Goal: Task Accomplishment & Management: Manage account settings

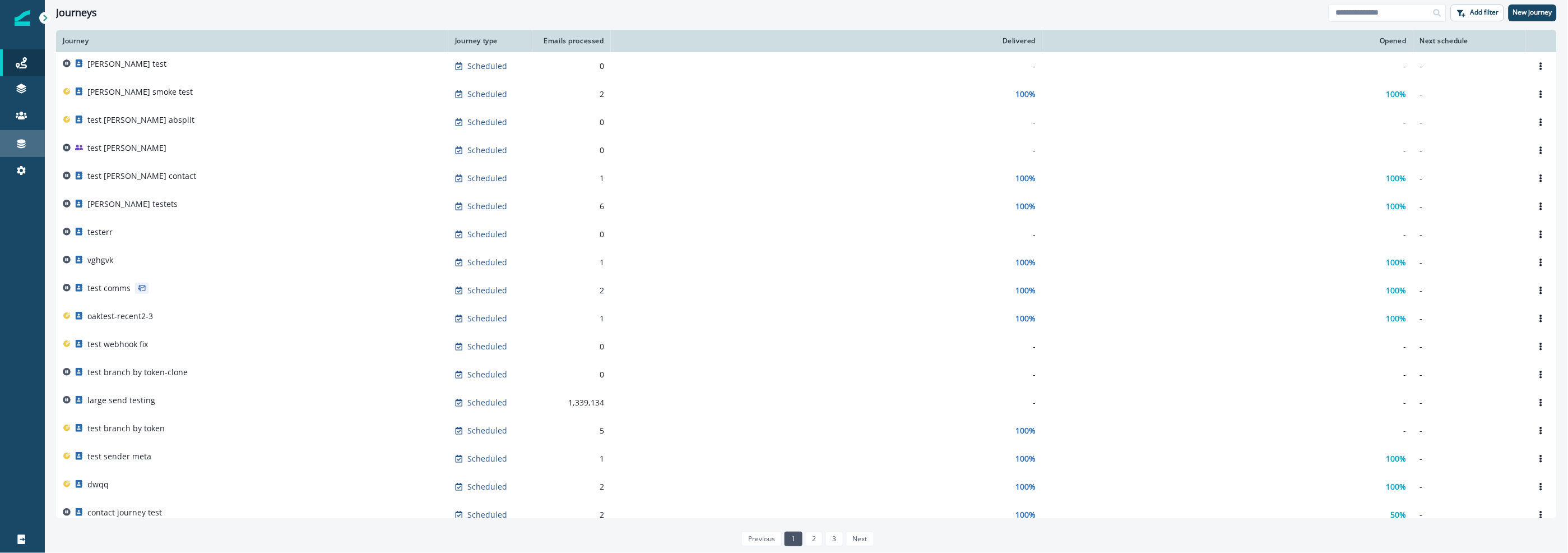
click at [20, 162] on div "Journeys Emails Tokens Static lists Outbound webhooks Forms Inbound webhooks Sa…" at bounding box center [22, 116] width 45 height 161
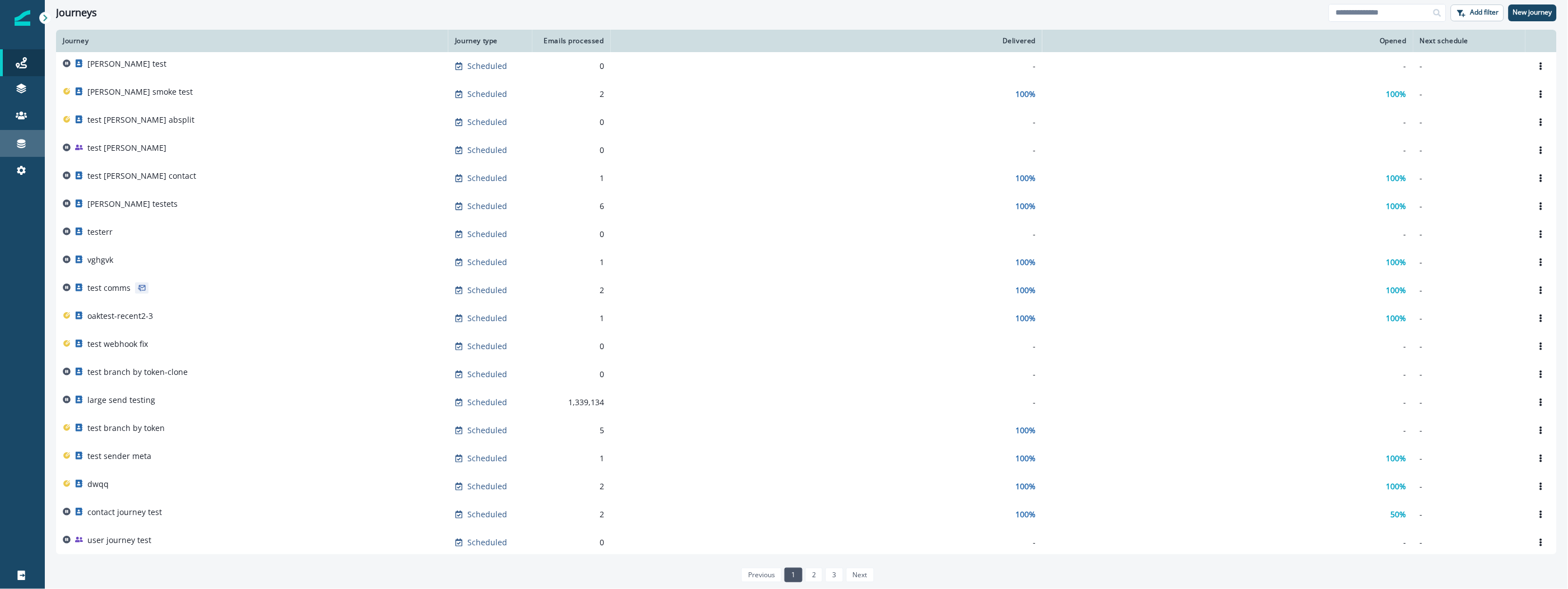
click at [28, 146] on div "Connections" at bounding box center [22, 143] width 36 height 13
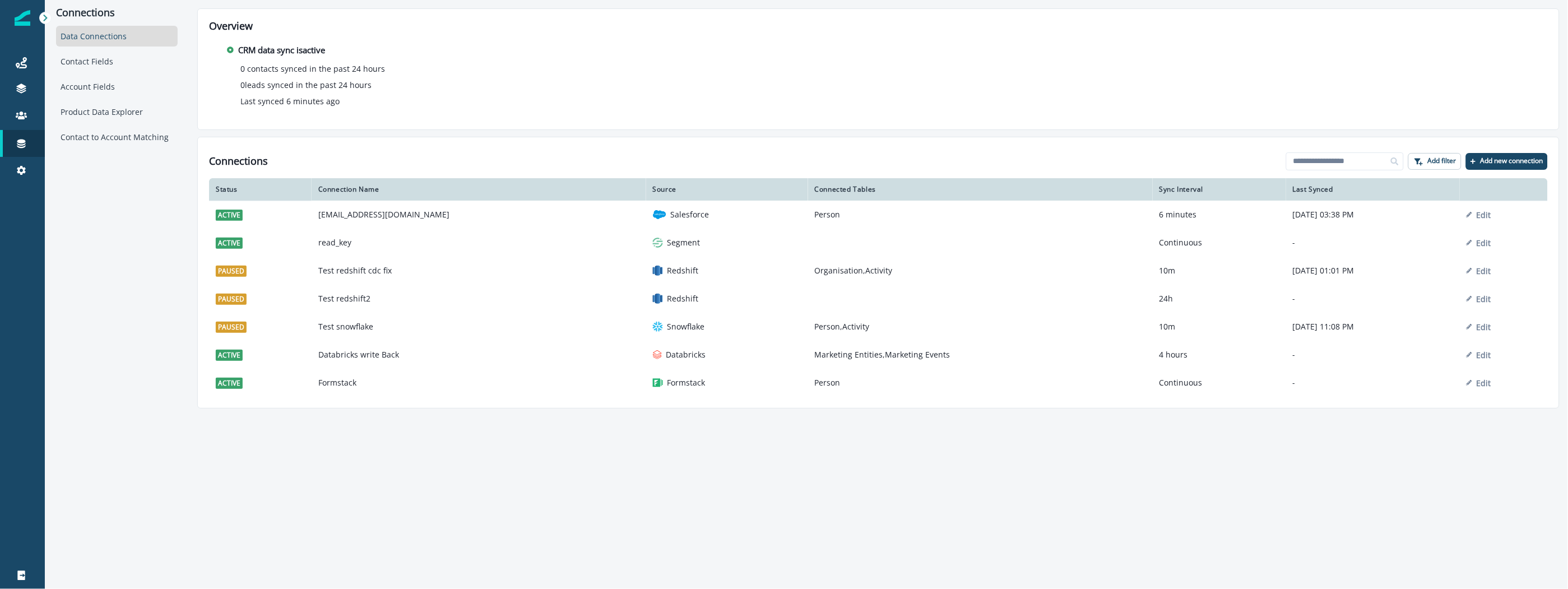
click at [700, 476] on div "Connections Data Connections Contact Fields Account Fields Product Data Explore…" at bounding box center [806, 294] width 1523 height 589
click at [107, 58] on div "Contact Fields" at bounding box center [117, 61] width 122 height 21
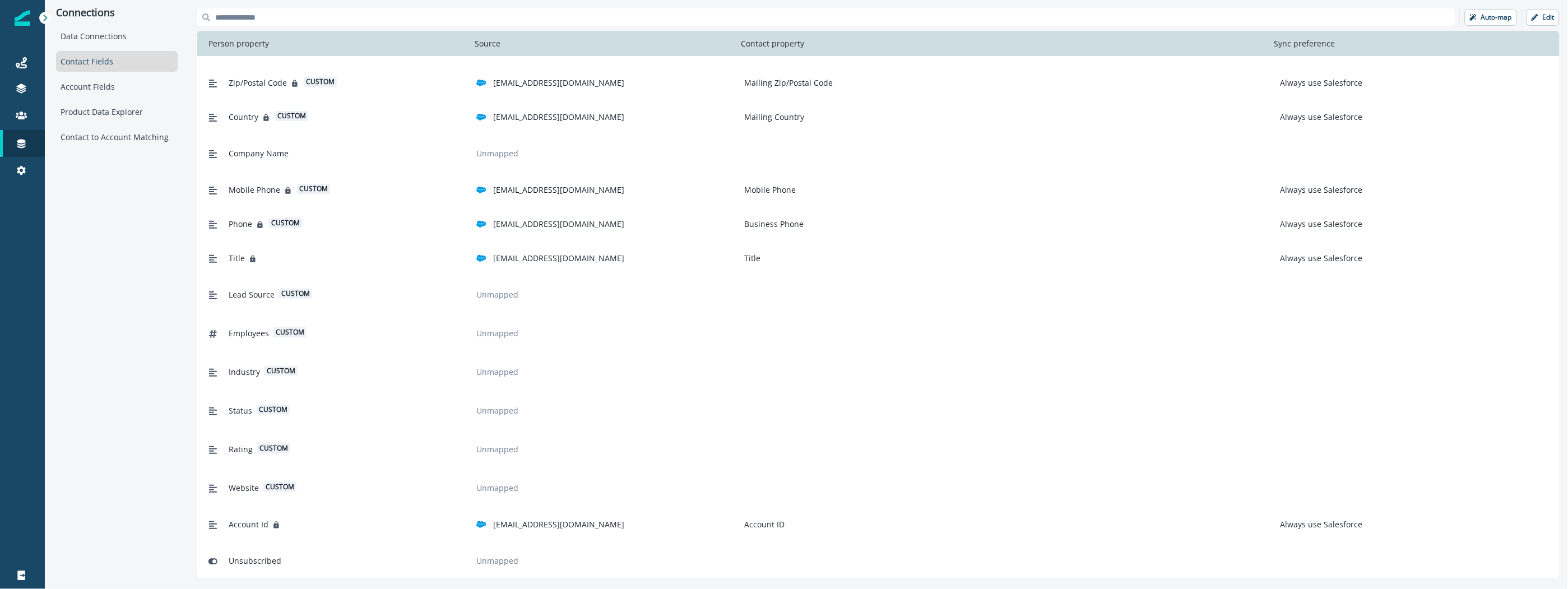
scroll to position [266, 0]
click at [358, 403] on div "Status custom" at bounding box center [333, 408] width 259 height 21
click at [511, 406] on p "Unmapped" at bounding box center [498, 409] width 51 height 12
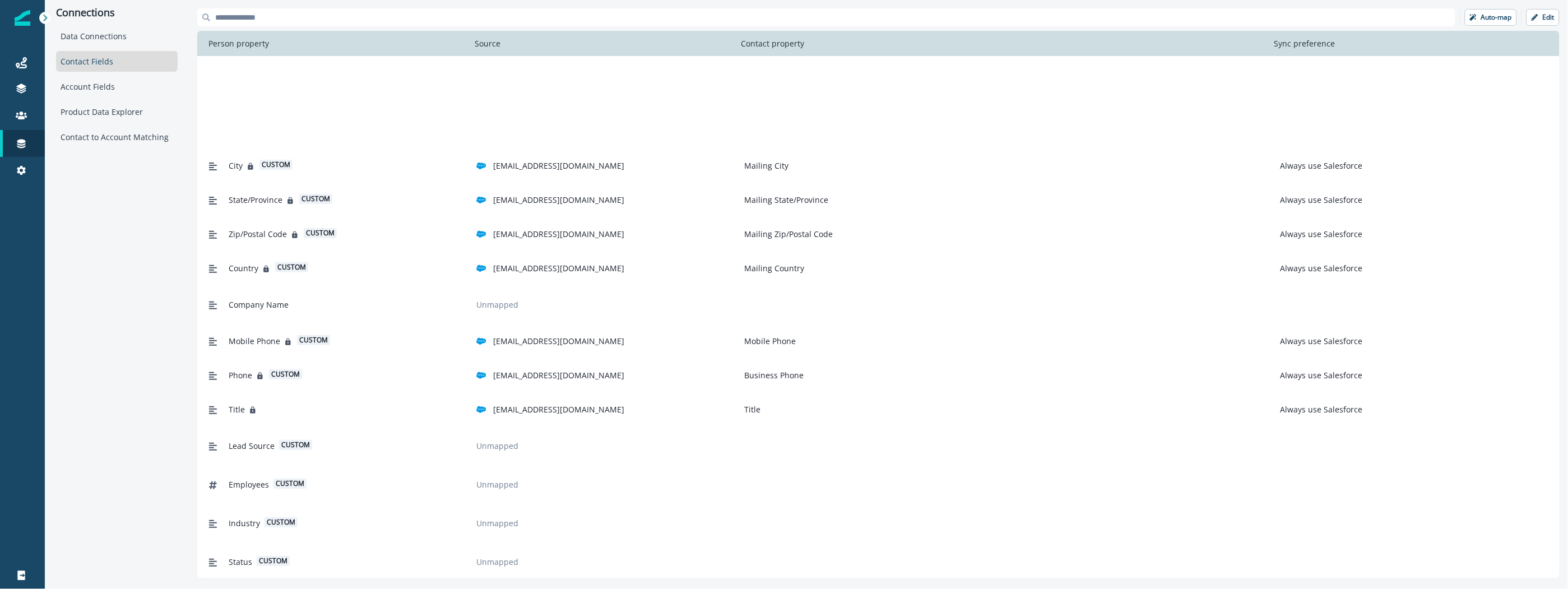
scroll to position [0, 0]
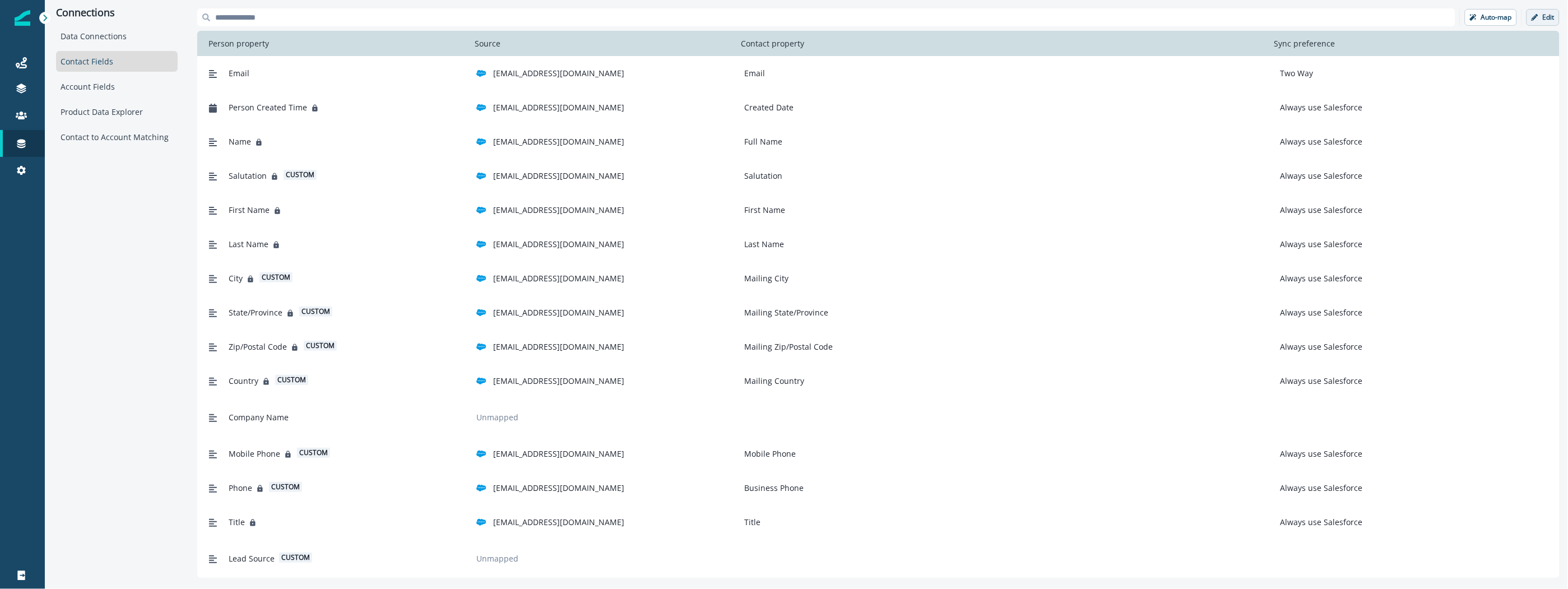
click at [1559, 15] on button "Edit" at bounding box center [1543, 17] width 33 height 17
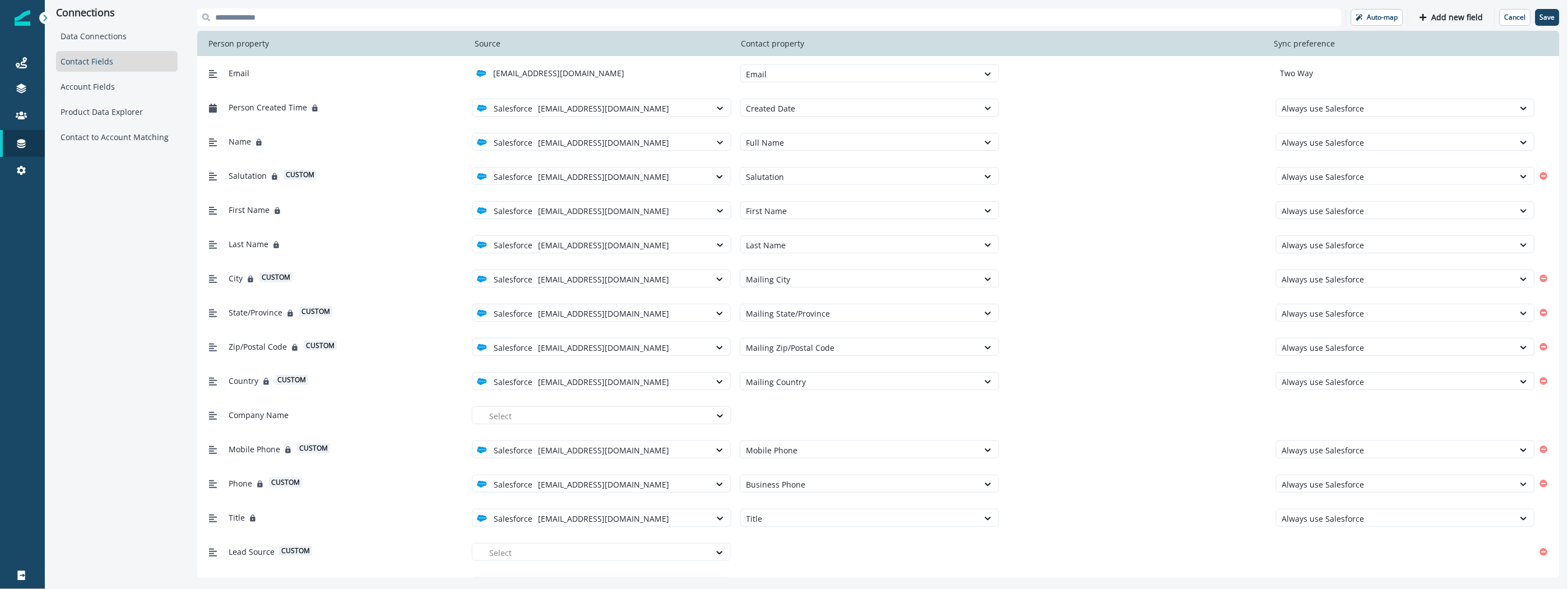
scroll to position [230, 0]
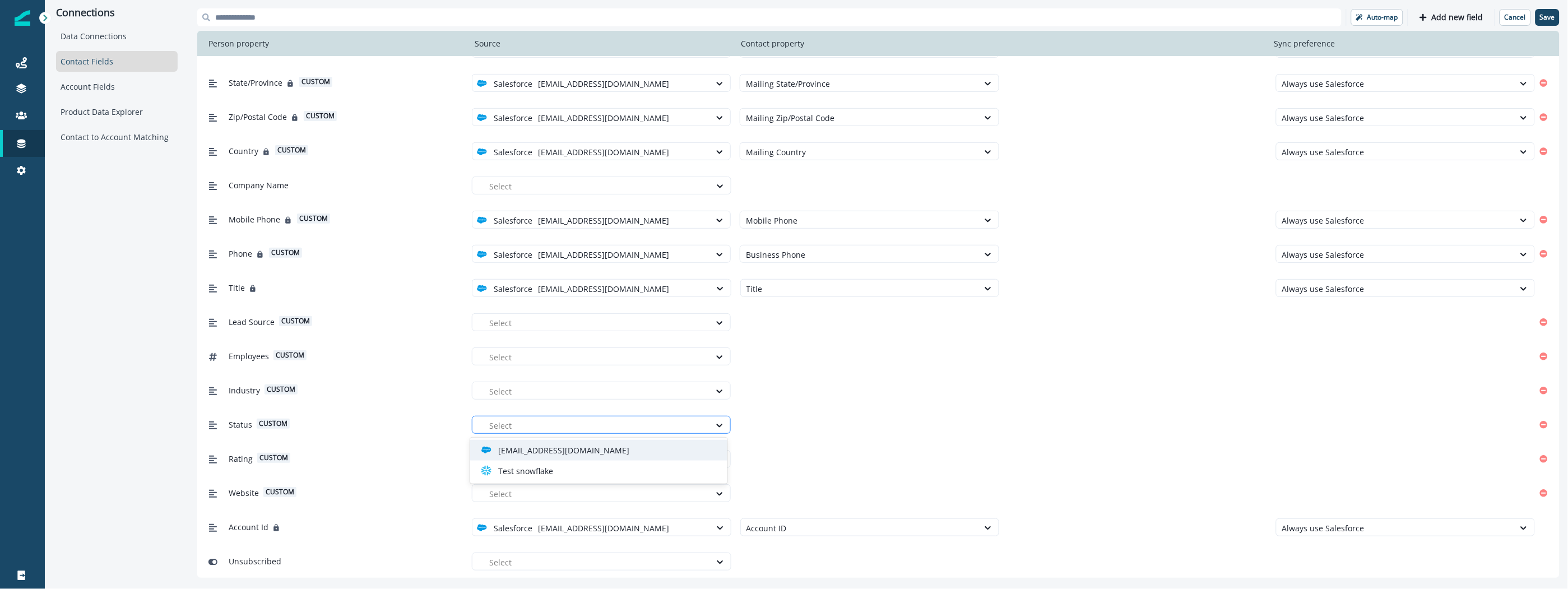
click at [659, 428] on div at bounding box center [597, 425] width 215 height 14
click at [618, 449] on div "[EMAIL_ADDRESS][DOMAIN_NAME]" at bounding box center [604, 450] width 243 height 12
click at [783, 428] on div at bounding box center [859, 425] width 227 height 14
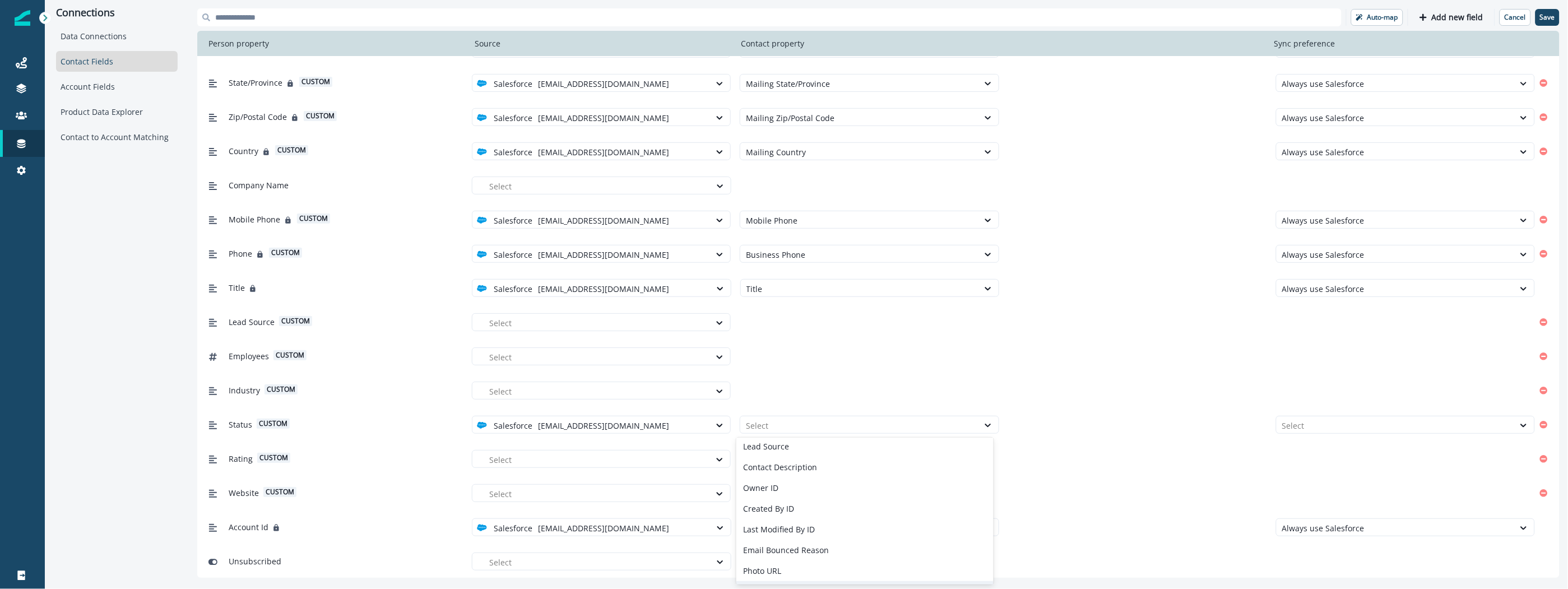
scroll to position [1037, 0]
click at [815, 556] on div "lookuptest" at bounding box center [865, 572] width 257 height 21
click at [1071, 441] on div "Rating custom Select" at bounding box center [878, 457] width 1363 height 34
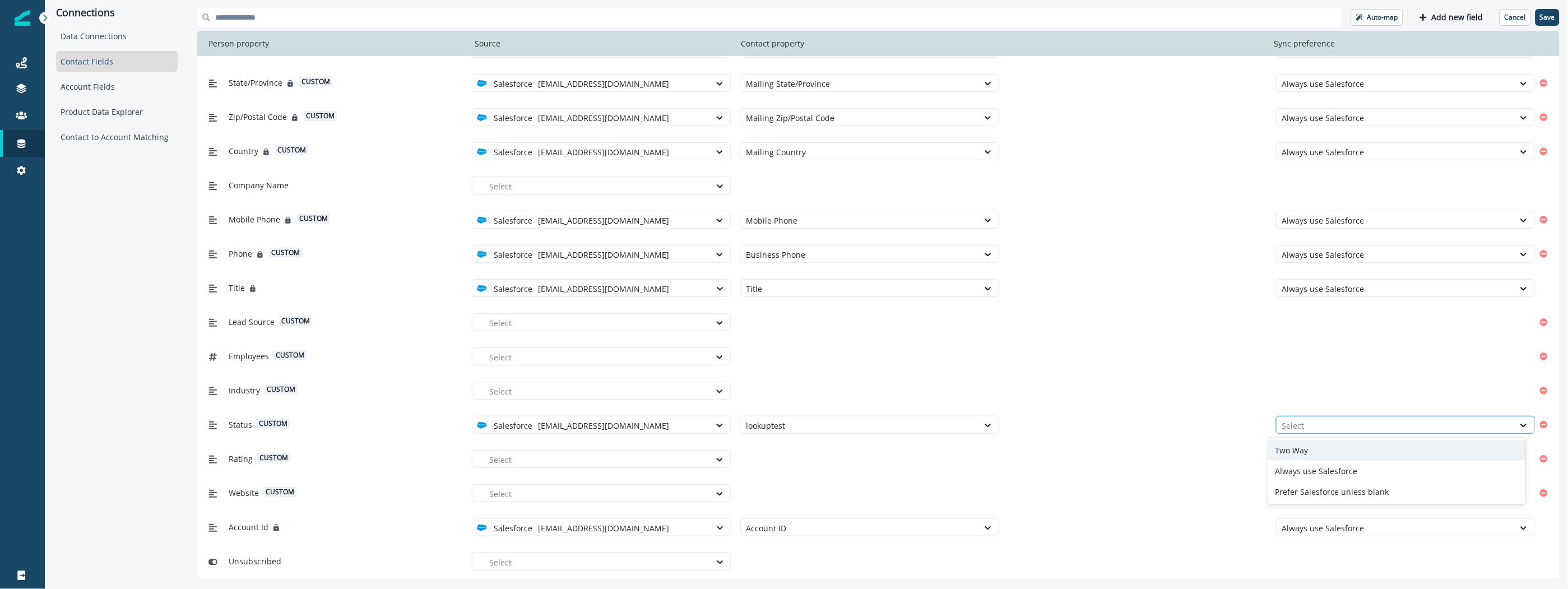
click at [1309, 420] on div at bounding box center [1396, 425] width 227 height 14
click at [1302, 469] on div "Always use Salesforce" at bounding box center [1397, 470] width 257 height 21
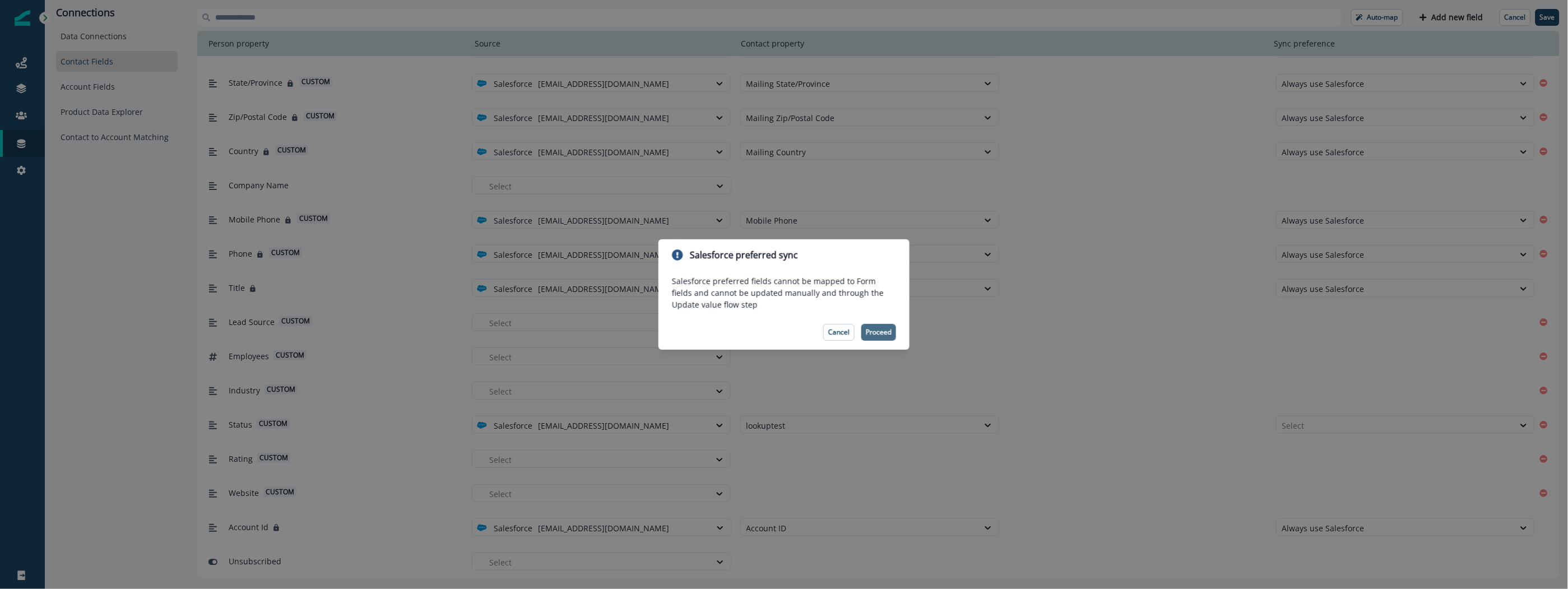
click at [888, 330] on p "Proceed" at bounding box center [878, 332] width 26 height 7
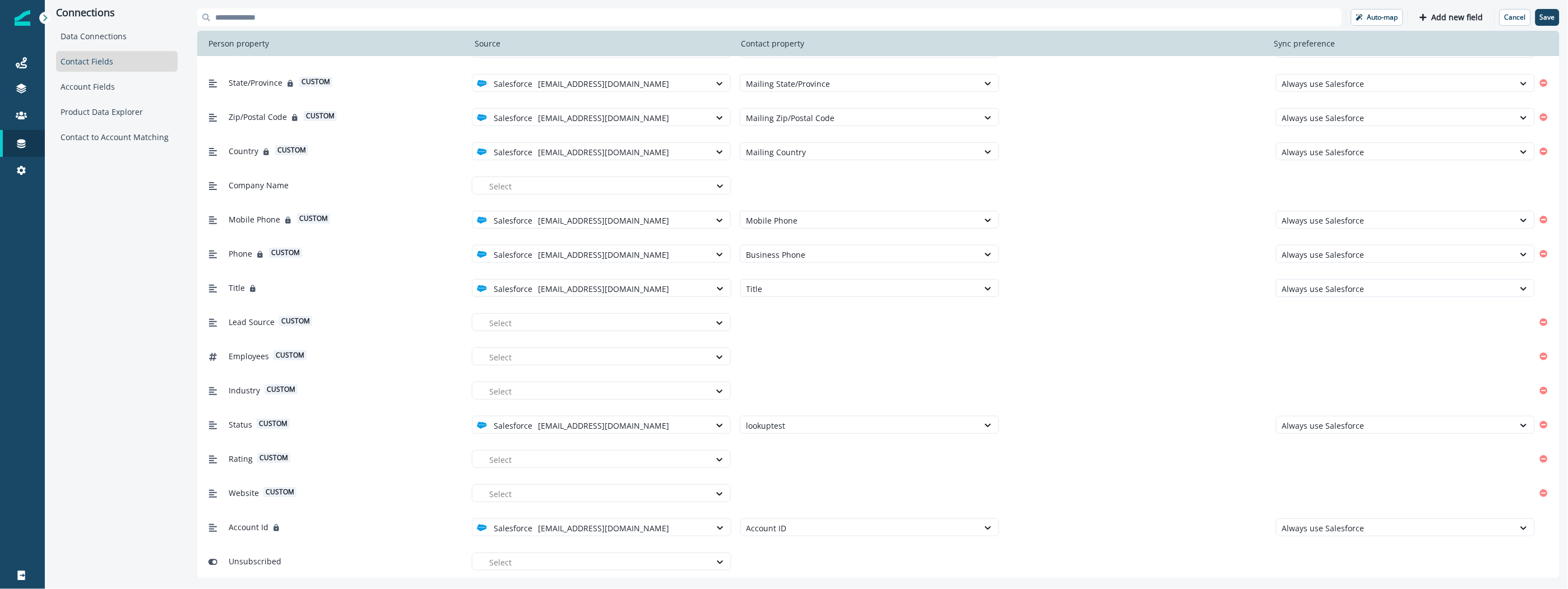
click at [1179, 455] on div "Rating custom Select" at bounding box center [869, 458] width 1331 height 21
click at [1551, 20] on p "Save" at bounding box center [1547, 17] width 15 height 7
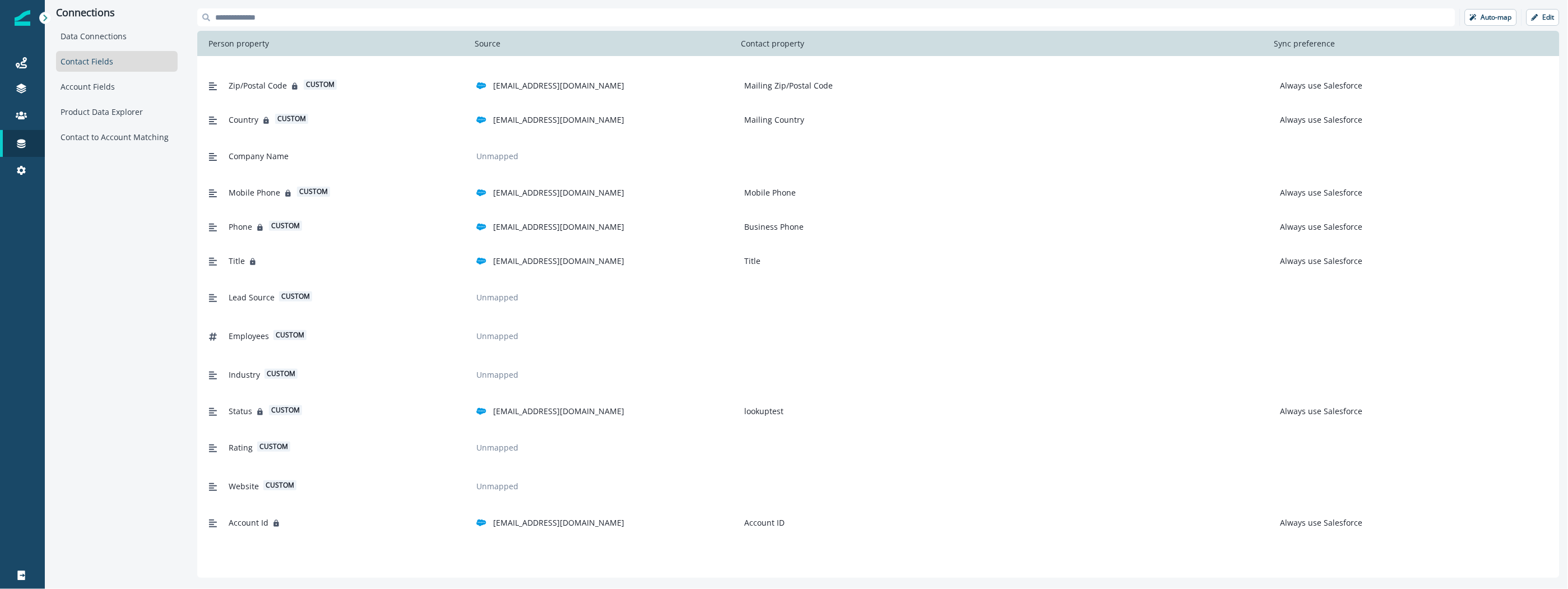
scroll to position [0, 0]
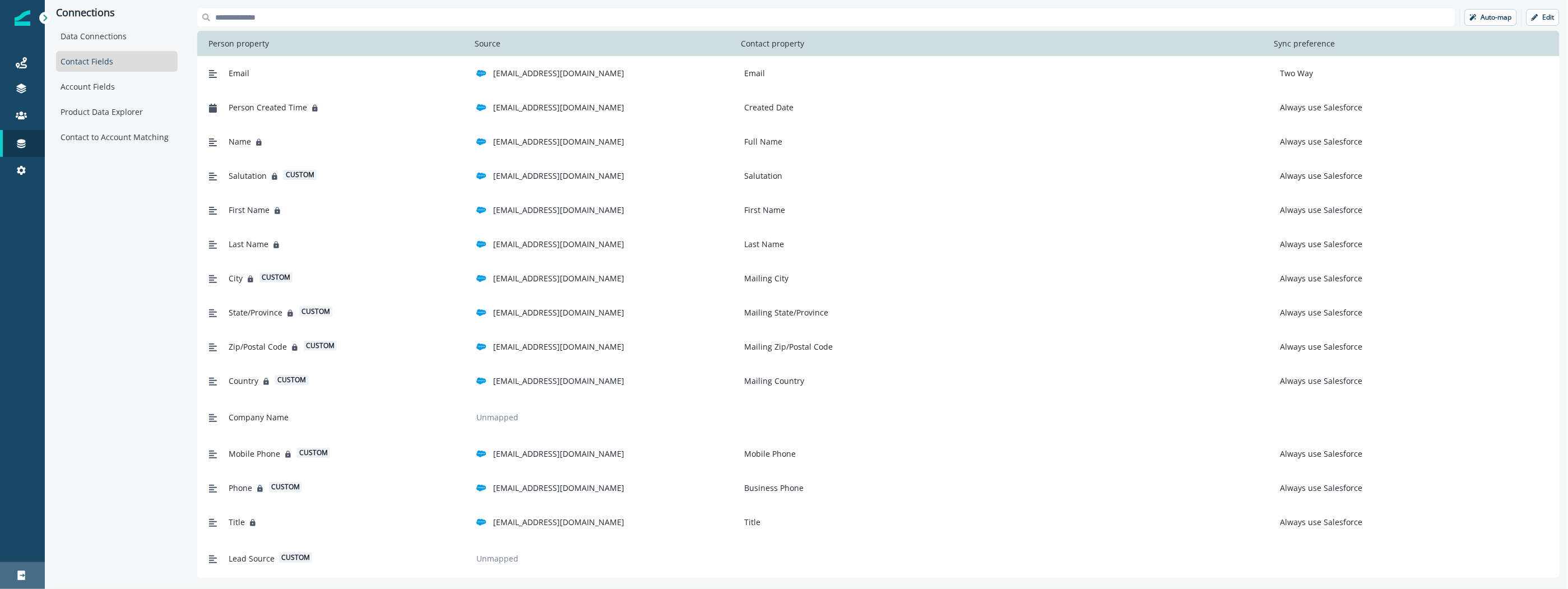
click at [28, 556] on div "Logout" at bounding box center [22, 575] width 36 height 13
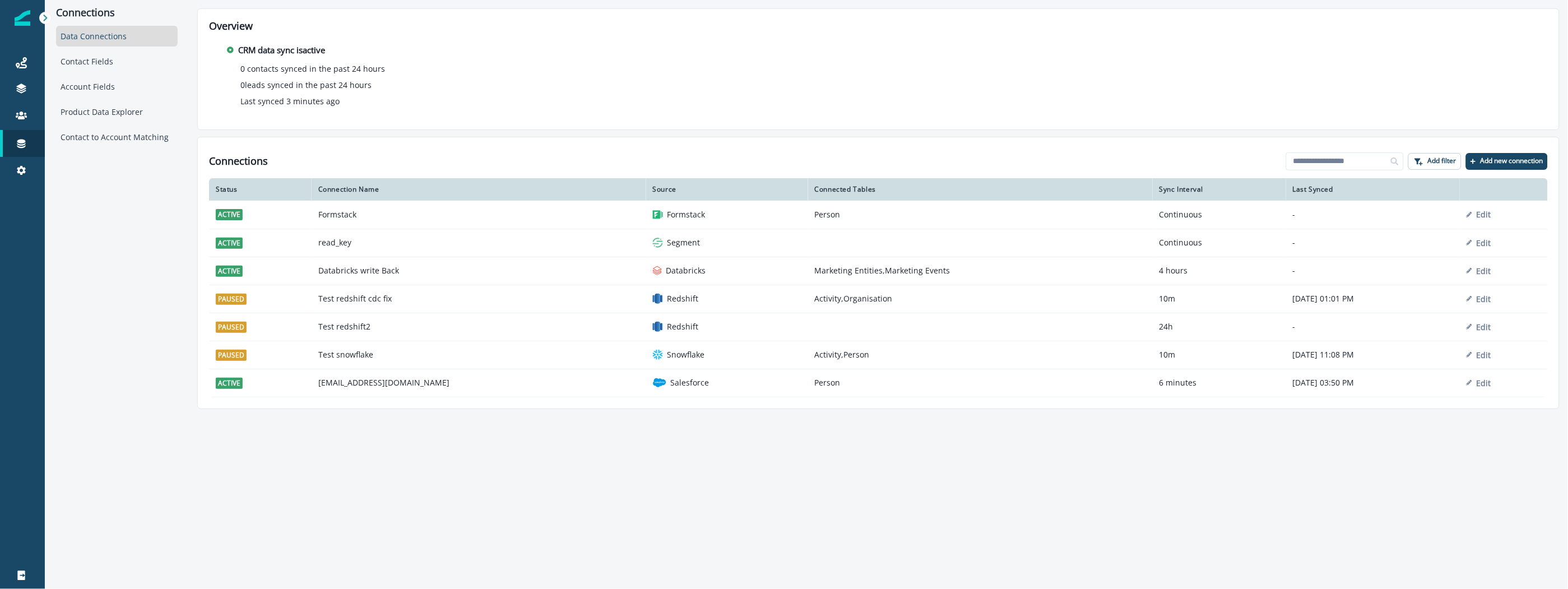
click at [786, 504] on div "Connections Data Connections Contact Fields Account Fields Product Data Explore…" at bounding box center [806, 294] width 1523 height 589
click at [793, 506] on div "Connections Data Connections Contact Fields Account Fields Product Data Explore…" at bounding box center [806, 294] width 1523 height 589
click at [792, 505] on div "Connections Data Connections Contact Fields Account Fields Product Data Explore…" at bounding box center [806, 294] width 1523 height 589
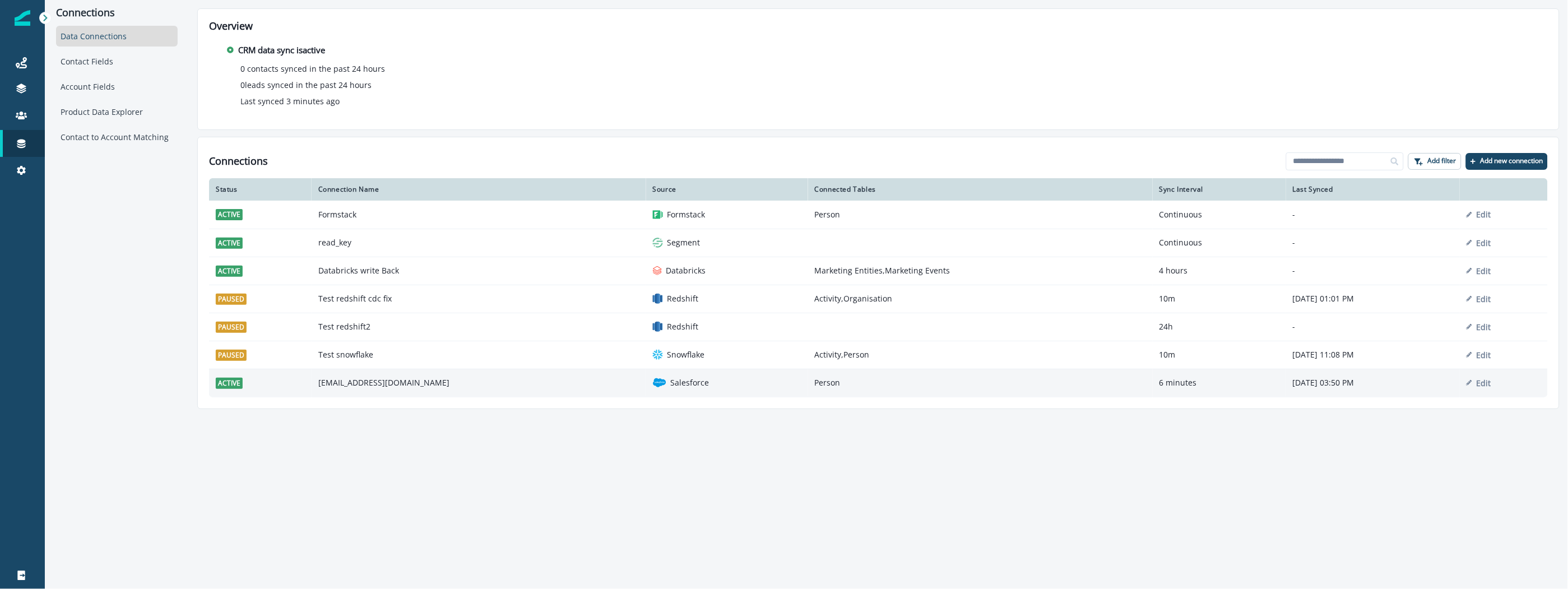
click at [844, 382] on td "Person" at bounding box center [980, 382] width 344 height 28
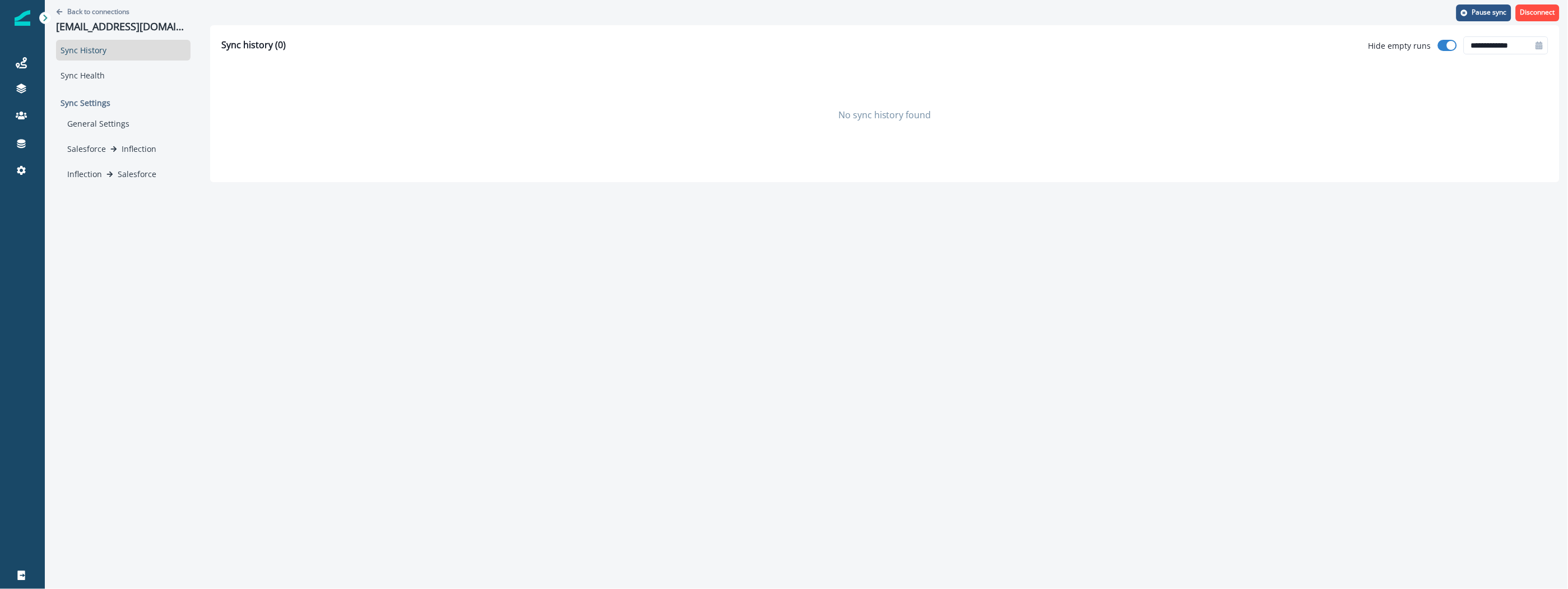
drag, startPoint x: 390, startPoint y: 275, endPoint x: 384, endPoint y: 272, distance: 6.7
click at [391, 275] on div "**********" at bounding box center [806, 294] width 1523 height 589
click at [88, 11] on p "Back to connections" at bounding box center [98, 12] width 62 height 10
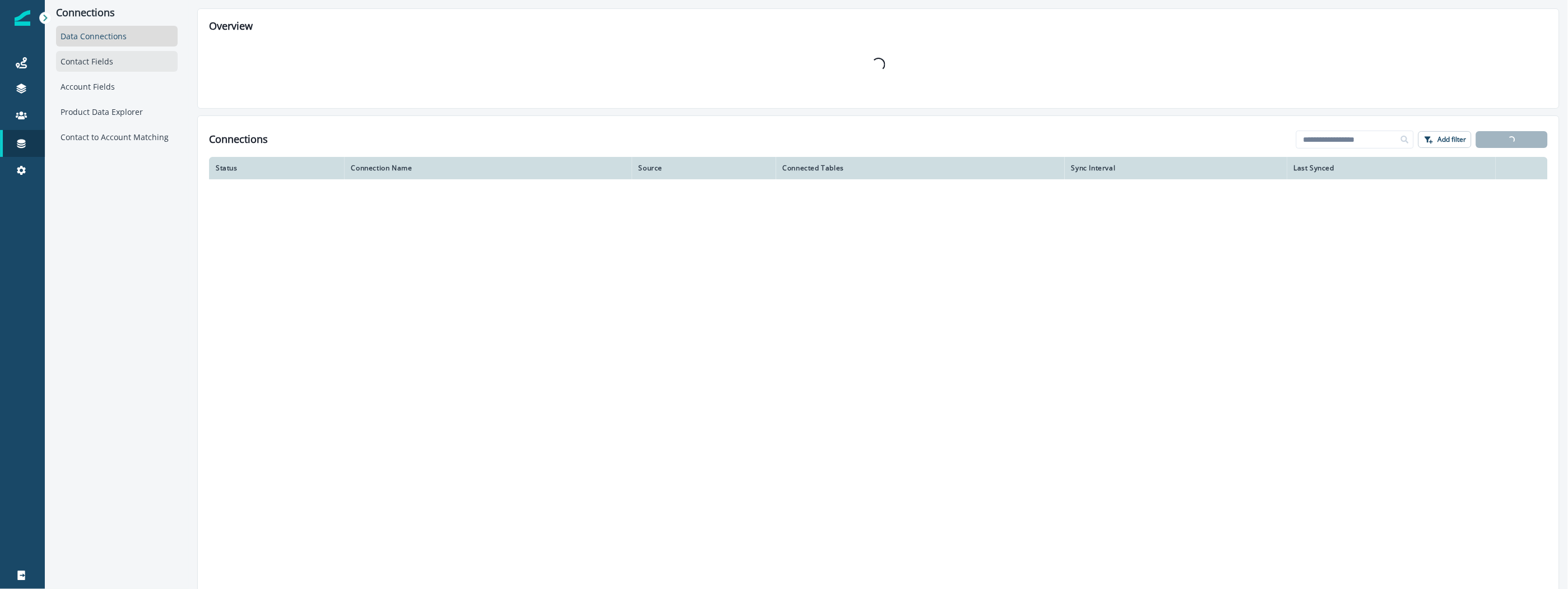
click at [94, 63] on div "Contact Fields" at bounding box center [117, 61] width 122 height 21
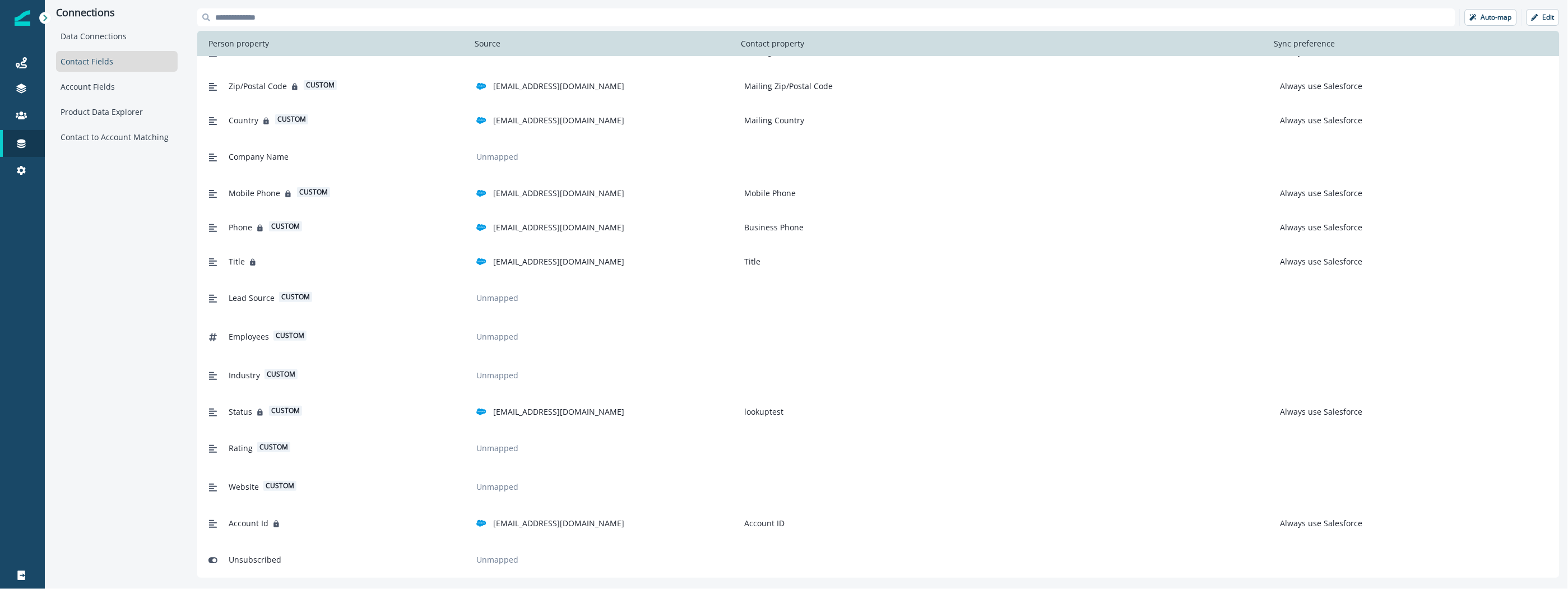
scroll to position [261, 0]
click at [97, 339] on div "Connections Data Connections Contact Fields Account Fields Product Data Explore…" at bounding box center [117, 293] width 144 height 586
click at [130, 117] on div "Product Data Explorer" at bounding box center [117, 112] width 122 height 21
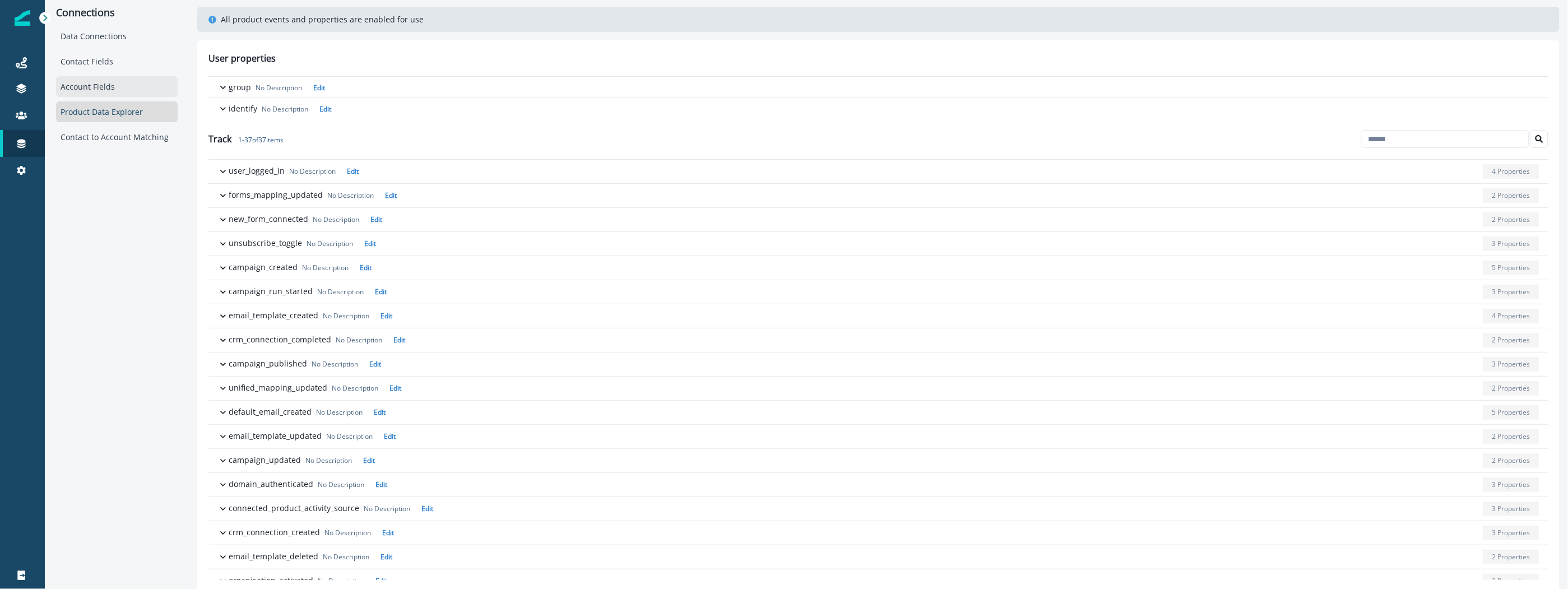
click at [124, 84] on div "Account Fields" at bounding box center [117, 86] width 122 height 21
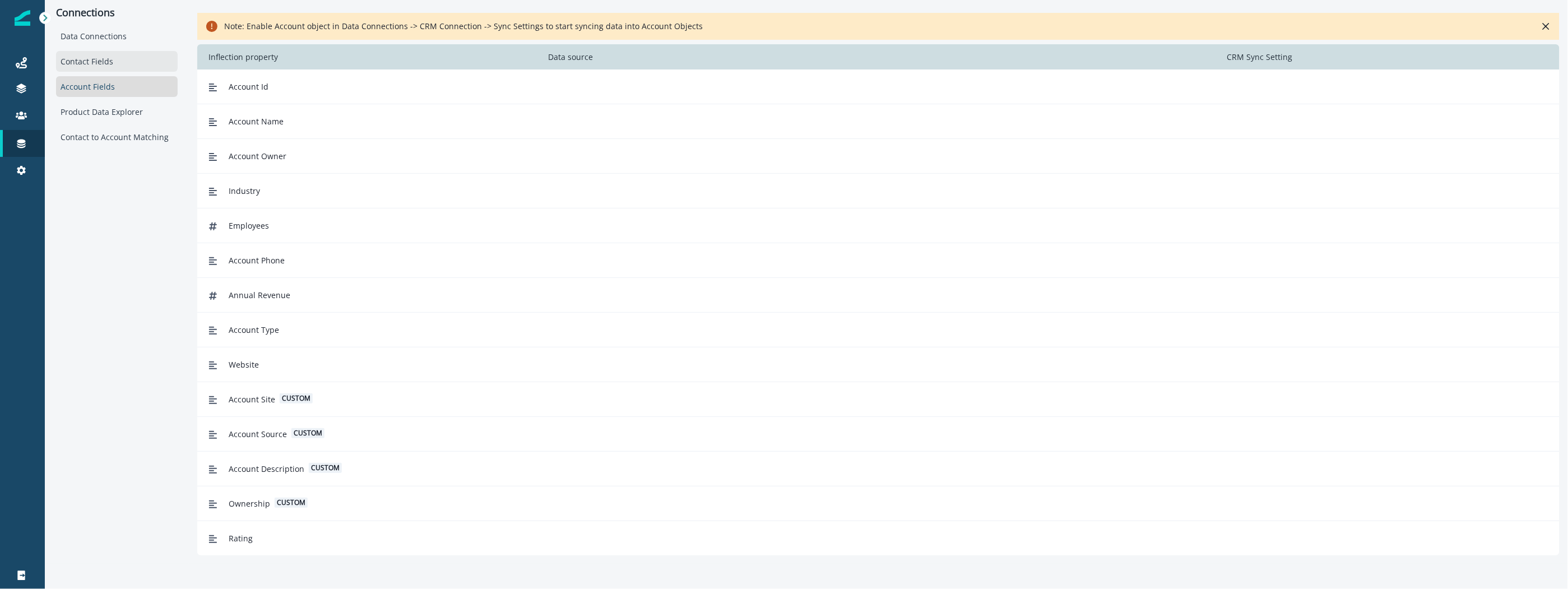
click at [132, 60] on div "Contact Fields" at bounding box center [117, 61] width 122 height 21
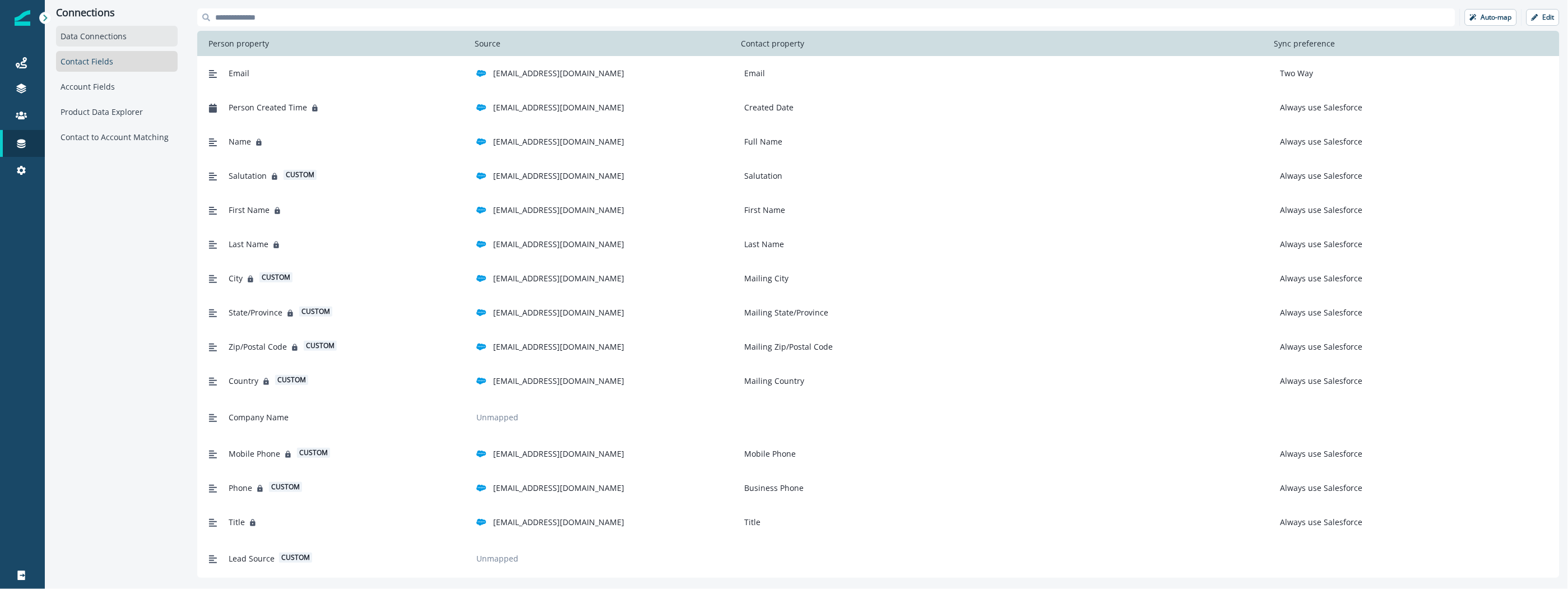
click at [144, 35] on div "Data Connections" at bounding box center [117, 36] width 122 height 21
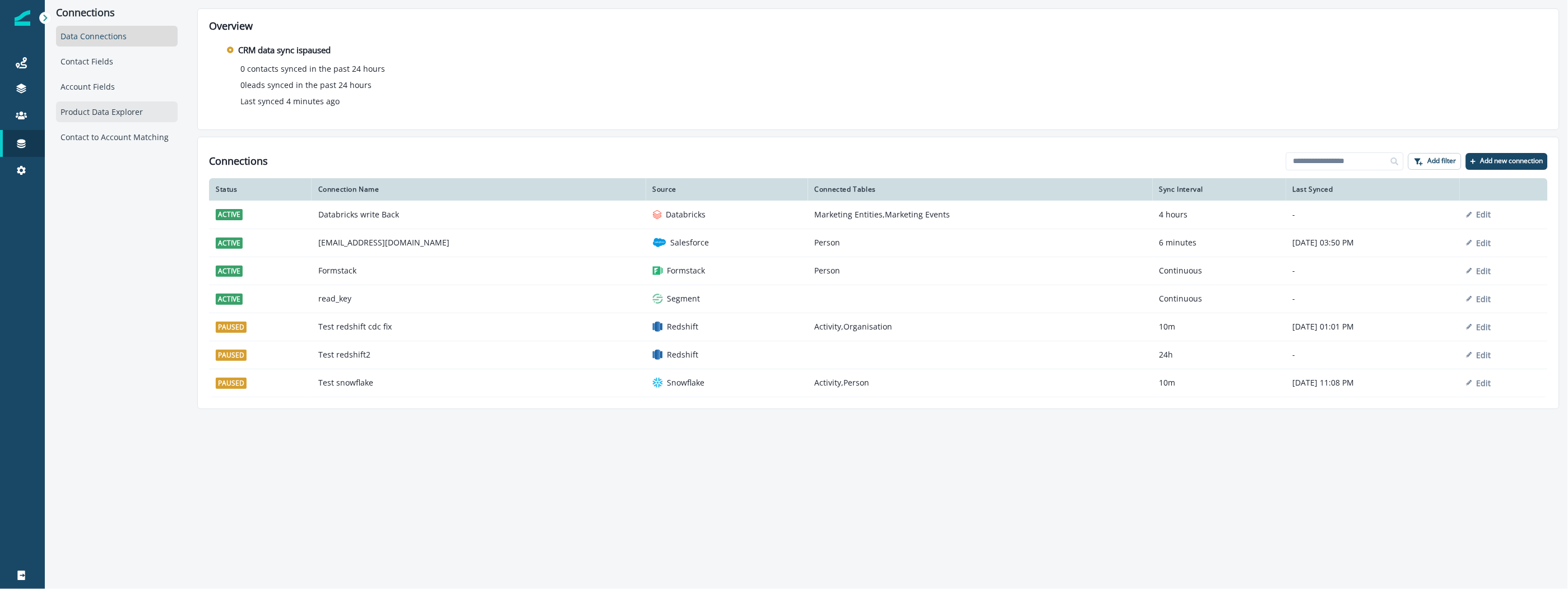
click at [142, 108] on div "Product Data Explorer" at bounding box center [117, 112] width 122 height 21
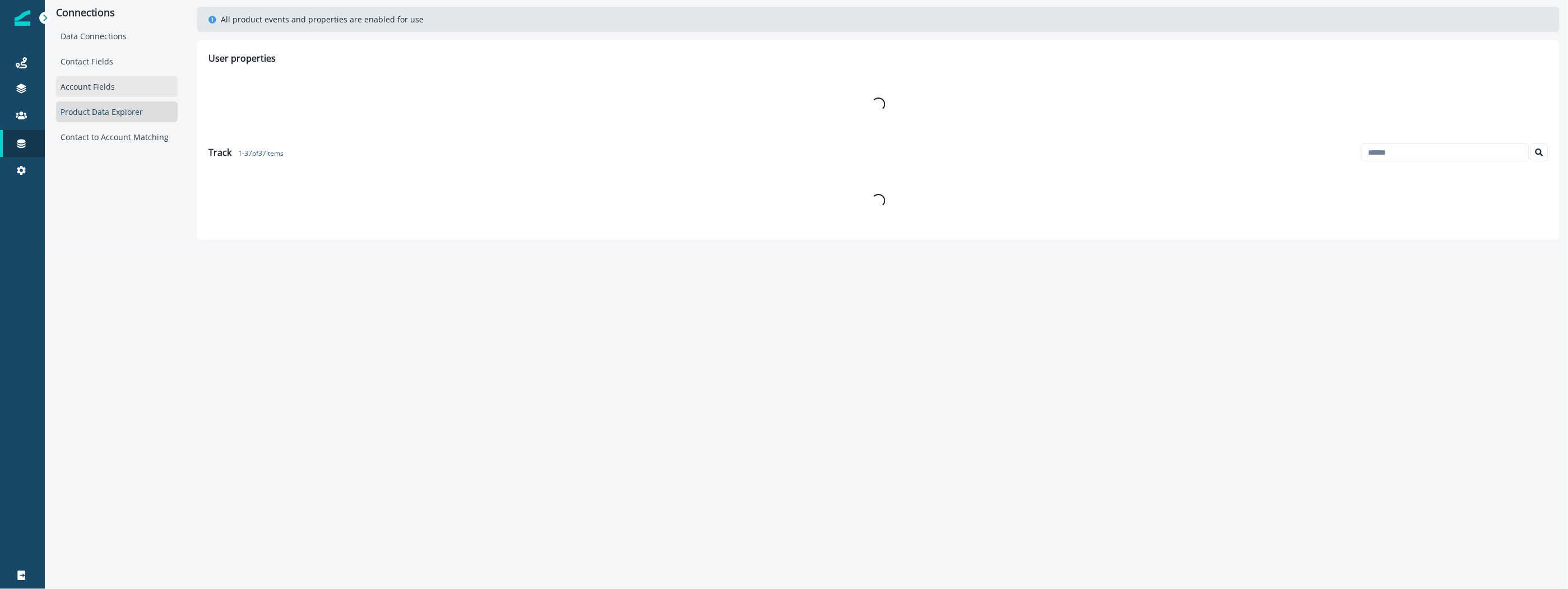
click at [142, 83] on div "Account Fields" at bounding box center [117, 86] width 122 height 21
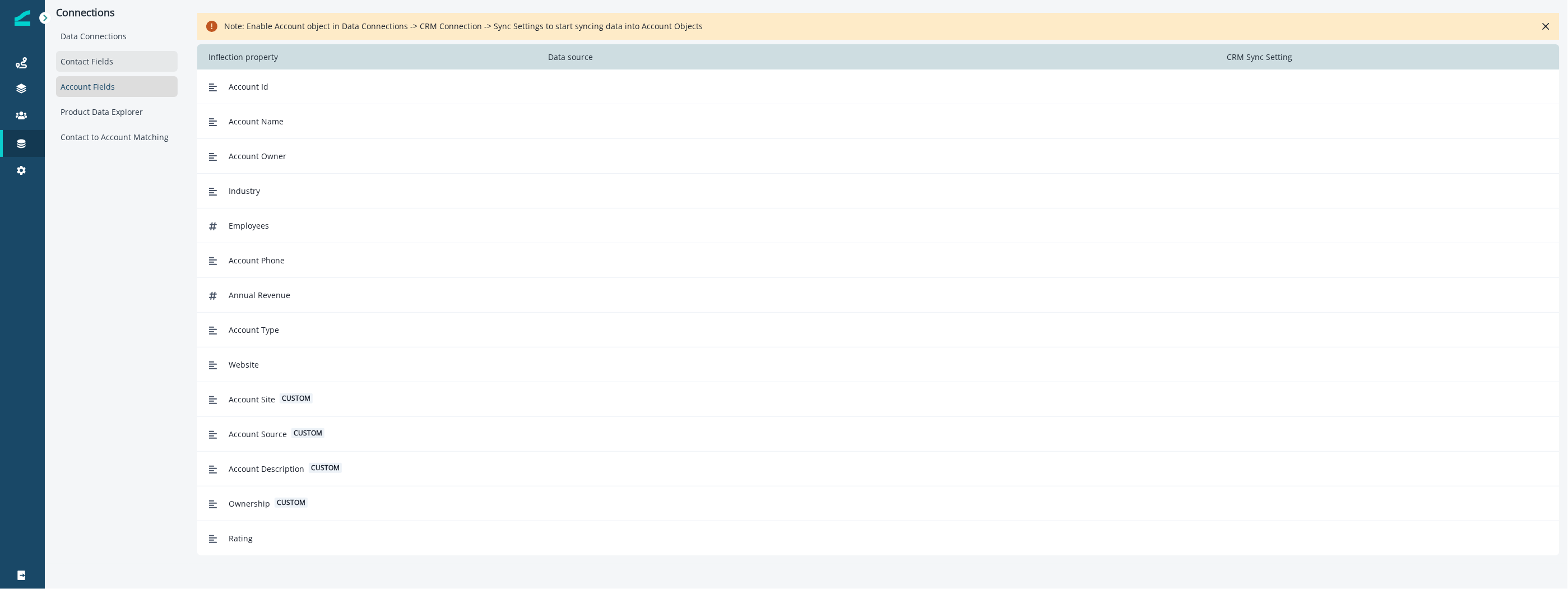
click at [152, 60] on div "Contact Fields" at bounding box center [117, 61] width 122 height 21
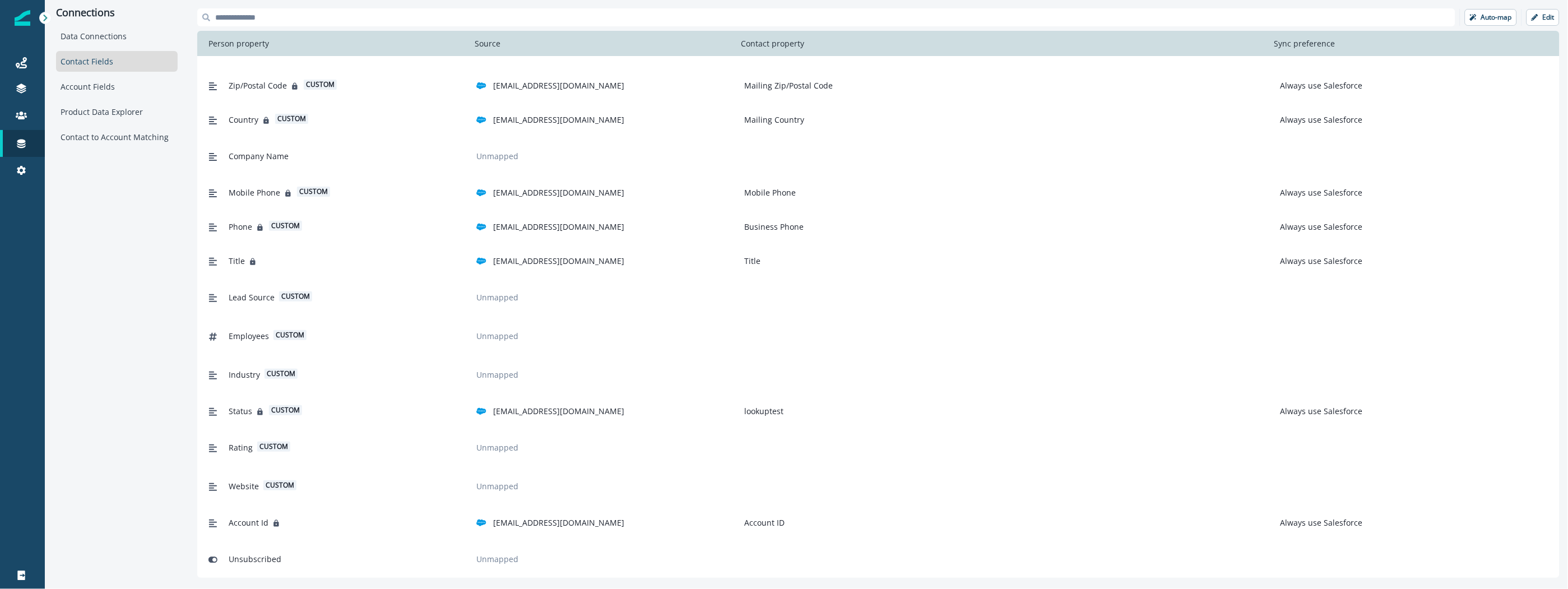
click at [107, 243] on div "Connections Data Connections Contact Fields Account Fields Product Data Explore…" at bounding box center [117, 293] width 144 height 586
click at [134, 246] on div "Connections Data Connections Contact Fields Account Fields Product Data Explore…" at bounding box center [117, 293] width 144 height 586
click at [134, 254] on div "Connections Data Connections Contact Fields Account Fields Product Data Explore…" at bounding box center [117, 293] width 144 height 586
click at [84, 113] on p "Contacts" at bounding box center [76, 116] width 32 height 12
